Goal: Find specific page/section: Find specific page/section

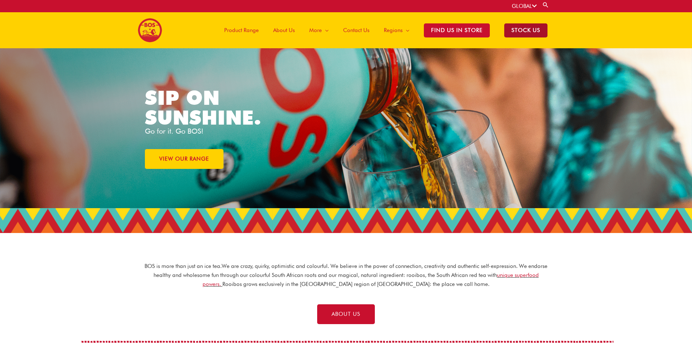
click at [536, 27] on span "STOCK US" at bounding box center [525, 30] width 43 height 14
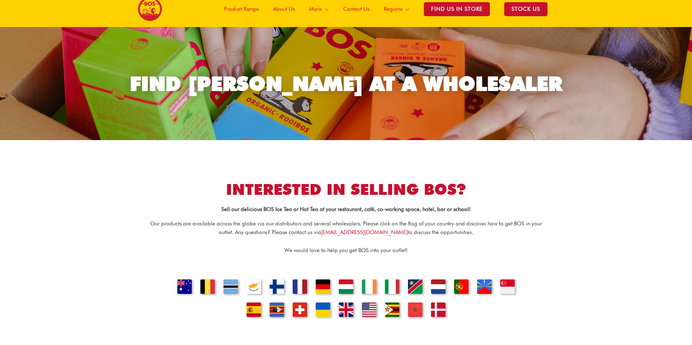
scroll to position [102, 0]
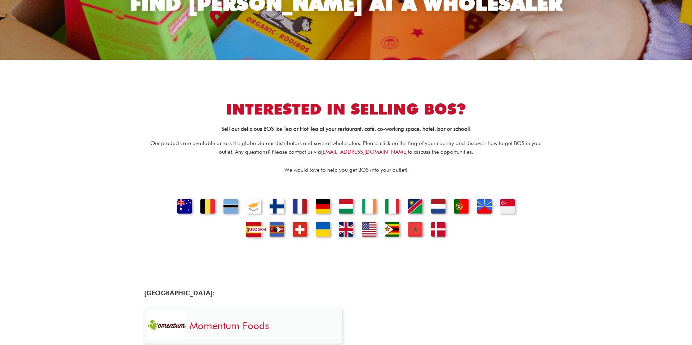
click at [258, 234] on link "SPAIN" at bounding box center [254, 227] width 25 height 25
